Goal: Task Accomplishment & Management: Manage account settings

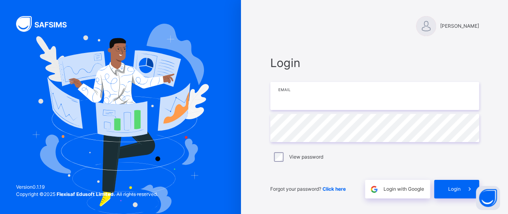
click at [347, 95] on input "email" at bounding box center [374, 96] width 209 height 28
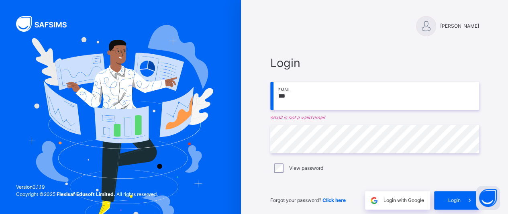
type input "**********"
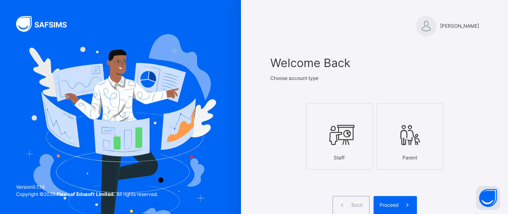
click at [354, 147] on icon at bounding box center [340, 135] width 28 height 30
click at [384, 205] on span "Proceed" at bounding box center [389, 205] width 19 height 7
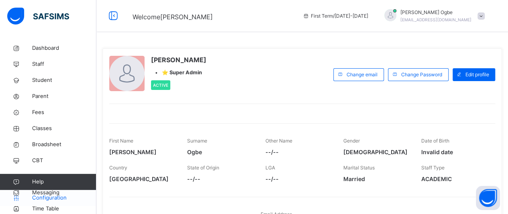
click at [21, 200] on icon at bounding box center [16, 198] width 32 height 6
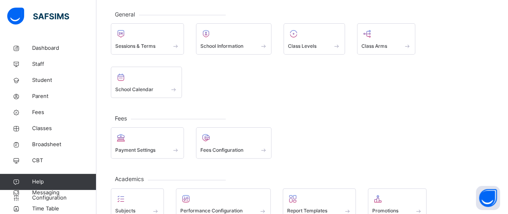
scroll to position [59, 0]
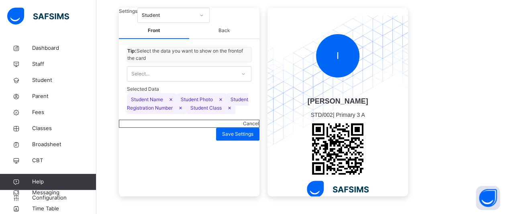
scroll to position [102, 0]
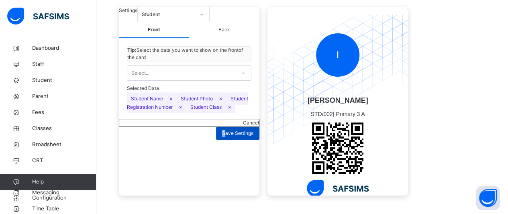
drag, startPoint x: 219, startPoint y: 207, endPoint x: 221, endPoint y: 199, distance: 8.8
click at [221, 140] on div "Cancel Save Settings" at bounding box center [189, 129] width 141 height 21
click at [222, 137] on span "Save Settings" at bounding box center [237, 133] width 31 height 7
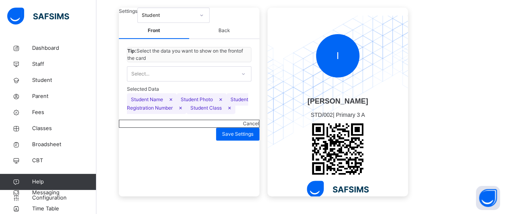
scroll to position [0, 0]
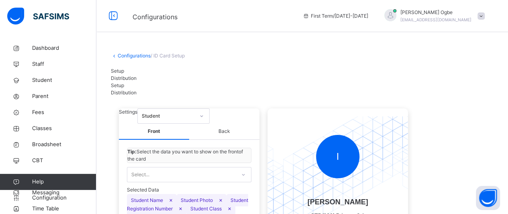
click at [158, 82] on div "Distribution" at bounding box center [302, 78] width 383 height 7
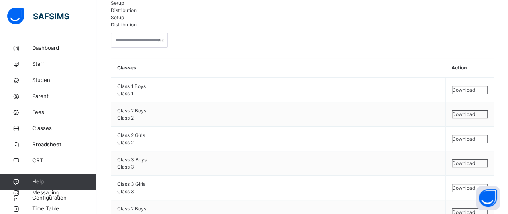
scroll to position [69, 0]
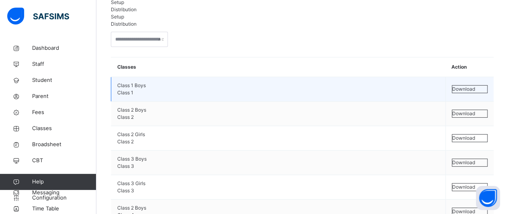
click at [470, 86] on span "Download" at bounding box center [464, 89] width 23 height 6
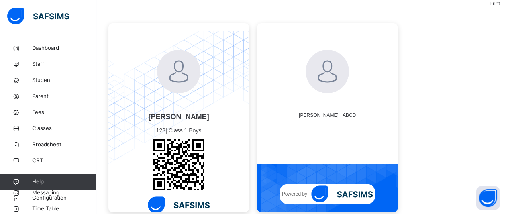
scroll to position [99, 0]
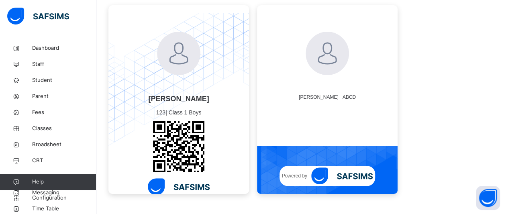
click at [226, 141] on img at bounding box center [179, 80] width 141 height 135
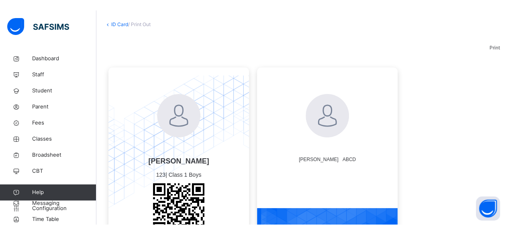
scroll to position [40, 0]
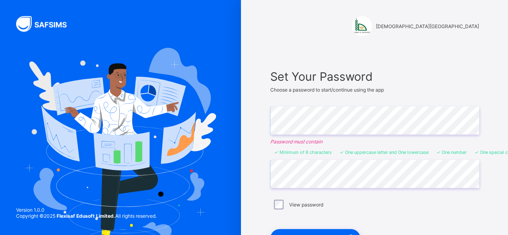
scroll to position [16, 0]
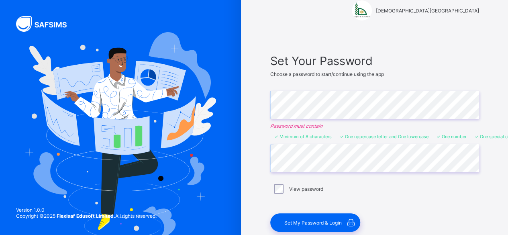
click at [334, 221] on span "Set My Password & Login" at bounding box center [313, 223] width 57 height 6
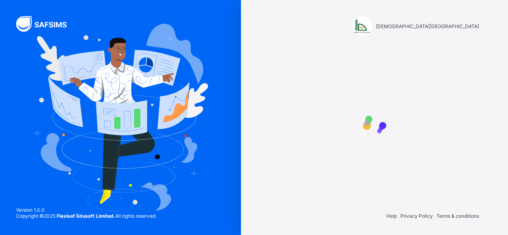
scroll to position [0, 0]
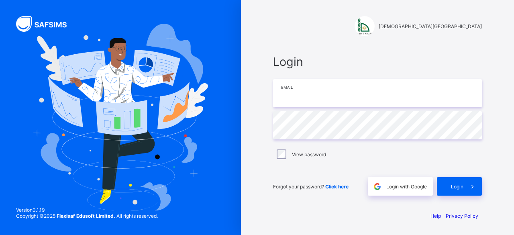
click at [309, 98] on input "email" at bounding box center [377, 93] width 209 height 28
type input "**********"
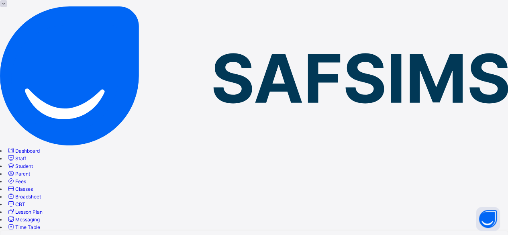
scroll to position [35, 0]
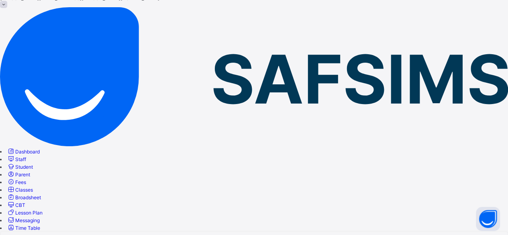
click at [40, 149] on link "Dashboard" at bounding box center [23, 152] width 33 height 6
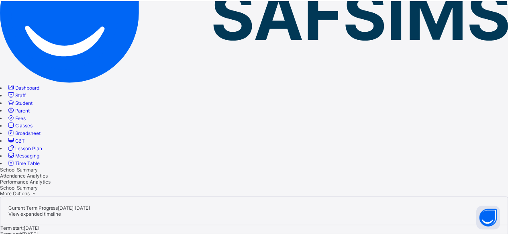
scroll to position [100, 0]
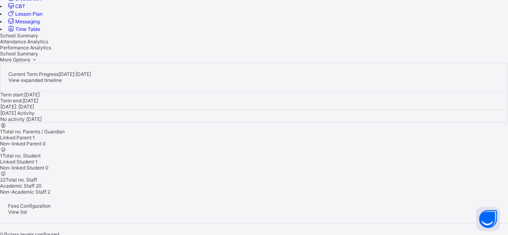
scroll to position [237, 0]
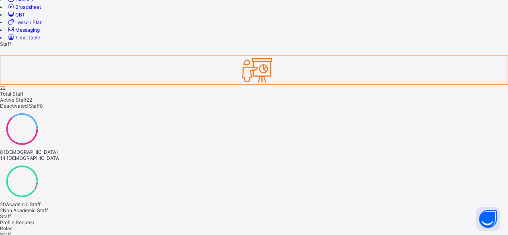
scroll to position [246, 0]
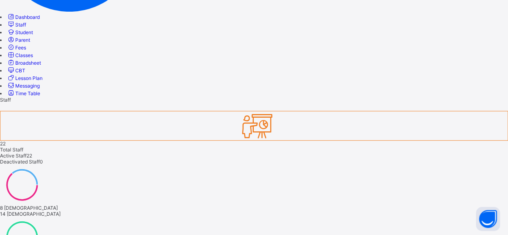
scroll to position [256, 0]
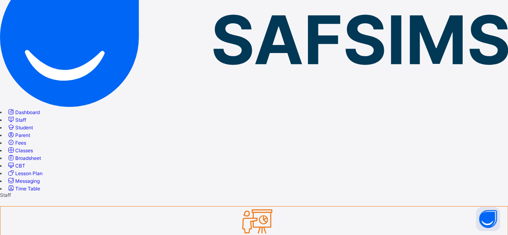
scroll to position [74, 0]
click at [33, 125] on link "Student" at bounding box center [20, 128] width 26 height 6
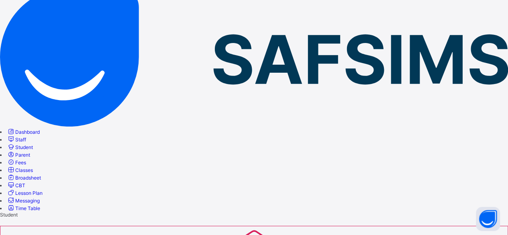
click at [26, 160] on span "Fees" at bounding box center [20, 163] width 11 height 6
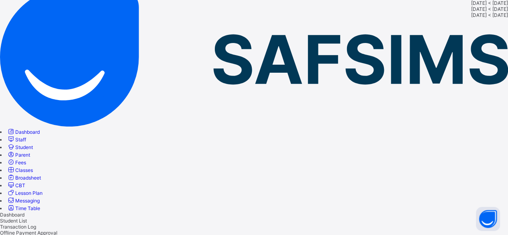
scroll to position [72, 0]
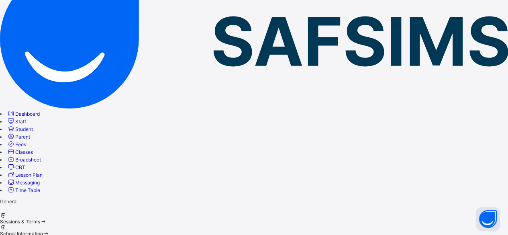
scroll to position [76, 0]
